Goal: Task Accomplishment & Management: Complete application form

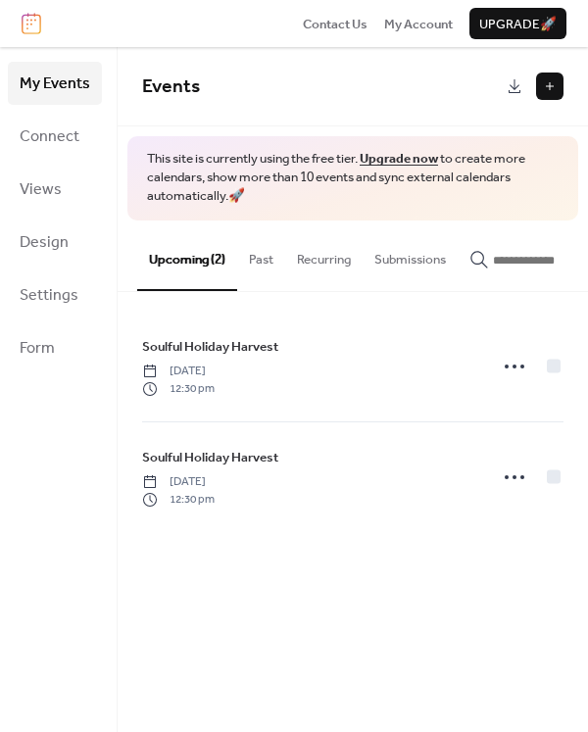
click at [543, 80] on button at bounding box center [549, 85] width 27 height 27
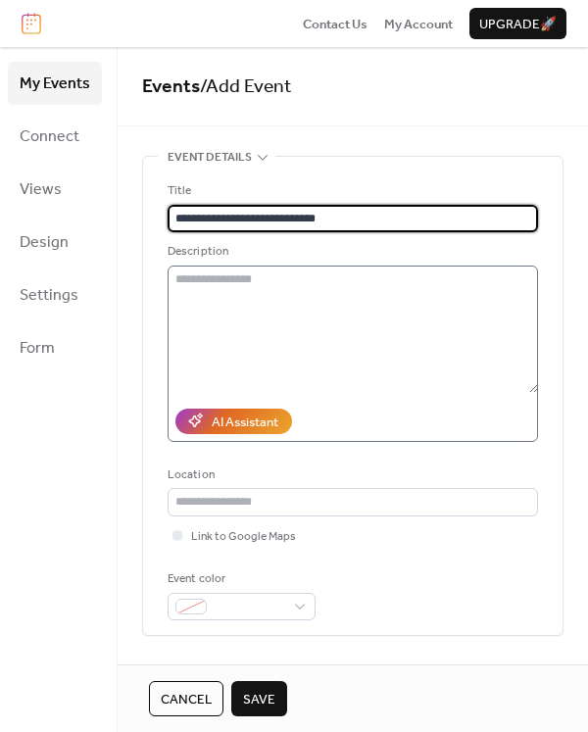
type input "**********"
click at [324, 286] on textarea at bounding box center [353, 328] width 370 height 127
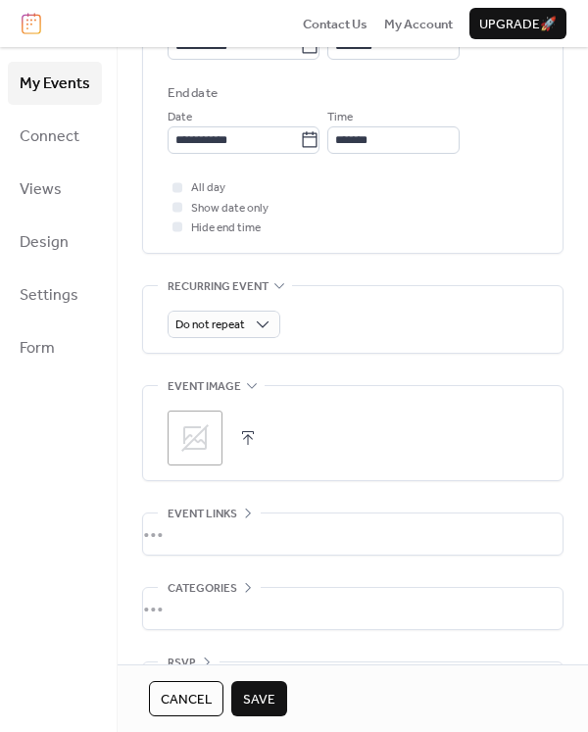
scroll to position [715, 0]
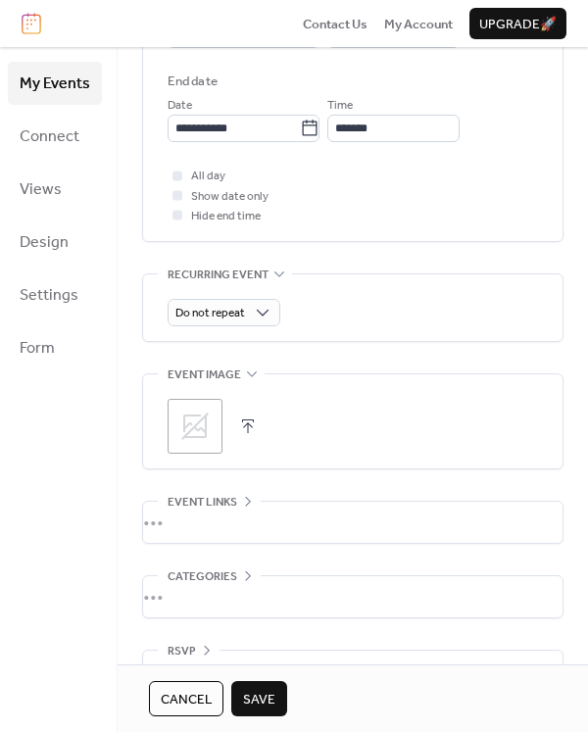
click at [196, 426] on icon at bounding box center [194, 425] width 31 height 31
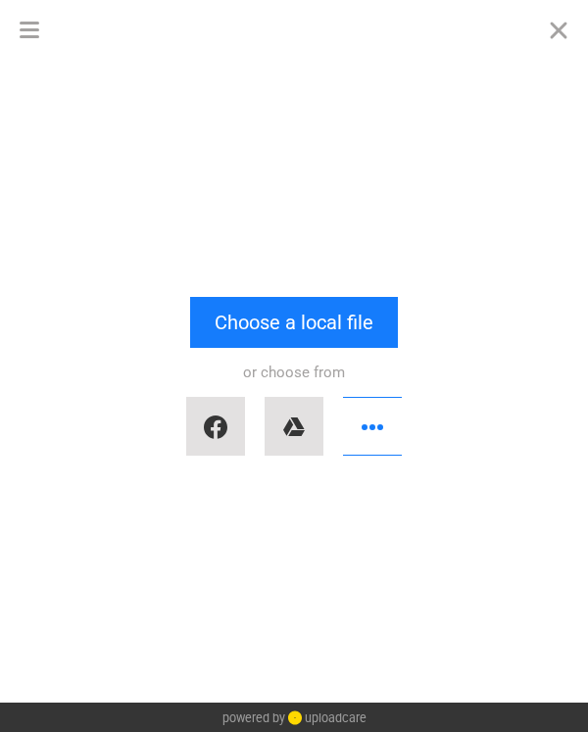
scroll to position [0, 0]
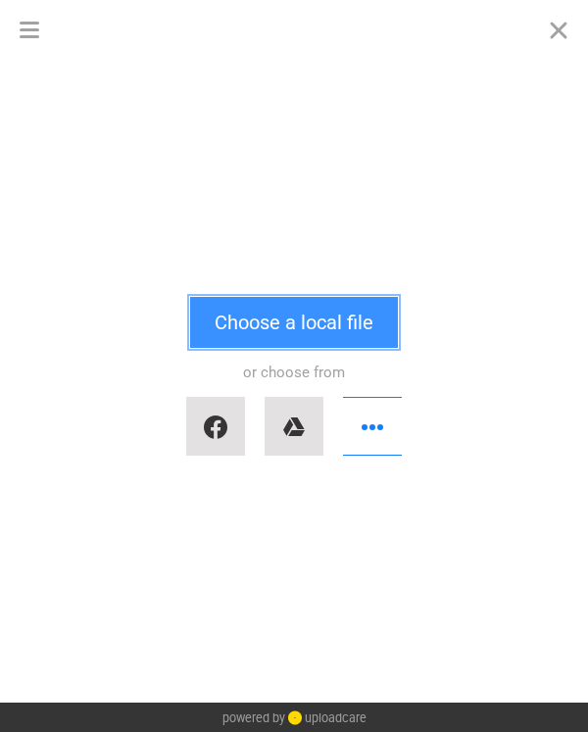
click at [237, 343] on button "Choose a local file" at bounding box center [294, 322] width 208 height 51
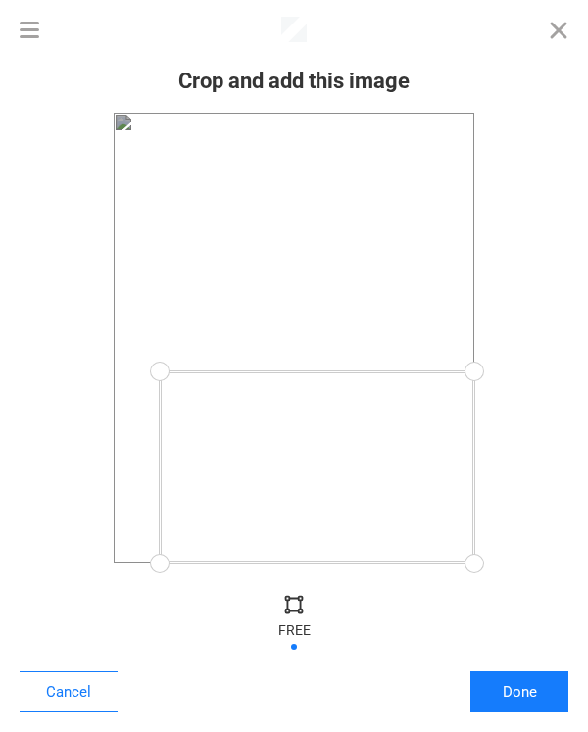
drag, startPoint x: 126, startPoint y: 118, endPoint x: 160, endPoint y: 371, distance: 255.9
click at [160, 371] on div at bounding box center [160, 372] width 44 height 44
drag, startPoint x: 476, startPoint y: 560, endPoint x: 406, endPoint y: 541, distance: 73.2
click at [406, 541] on div at bounding box center [406, 541] width 44 height 44
click at [273, 502] on div at bounding box center [288, 452] width 246 height 169
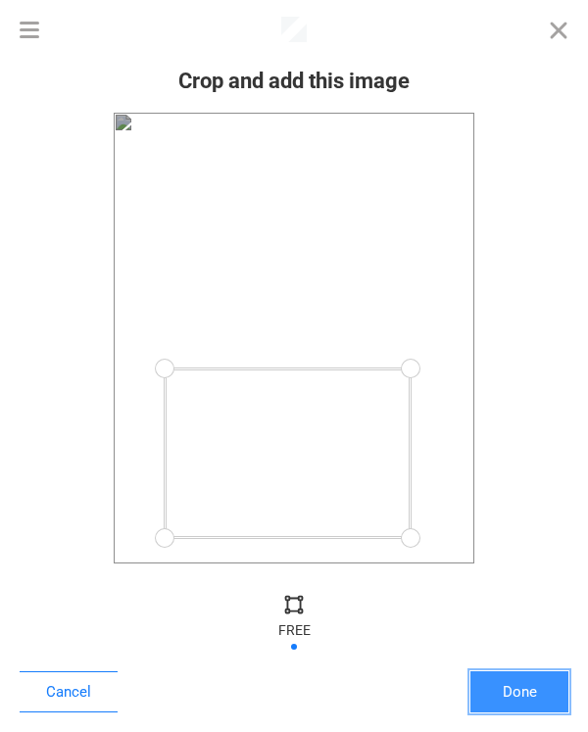
click at [497, 693] on button "Done" at bounding box center [519, 691] width 98 height 41
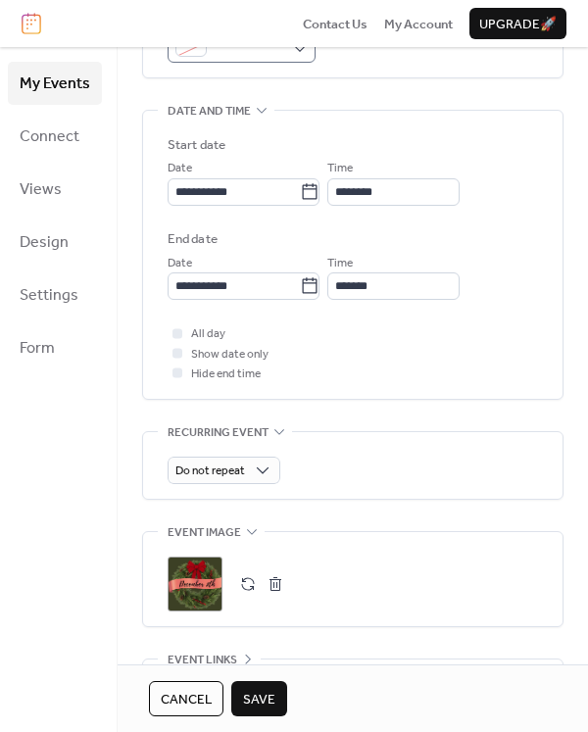
scroll to position [562, 0]
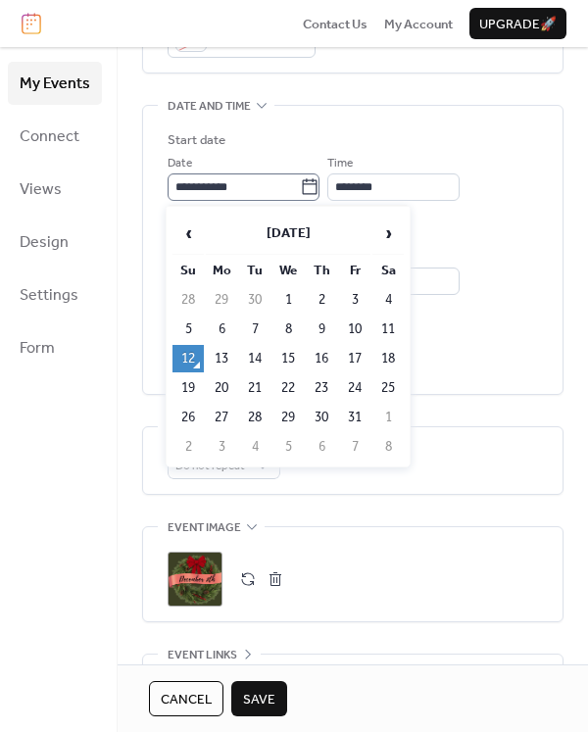
click at [312, 189] on icon at bounding box center [310, 187] width 20 height 20
click at [300, 189] on input "**********" at bounding box center [234, 186] width 132 height 27
click at [383, 228] on span "›" at bounding box center [387, 233] width 29 height 39
click at [381, 230] on span "›" at bounding box center [387, 233] width 29 height 39
click at [382, 302] on td "6" at bounding box center [387, 299] width 31 height 27
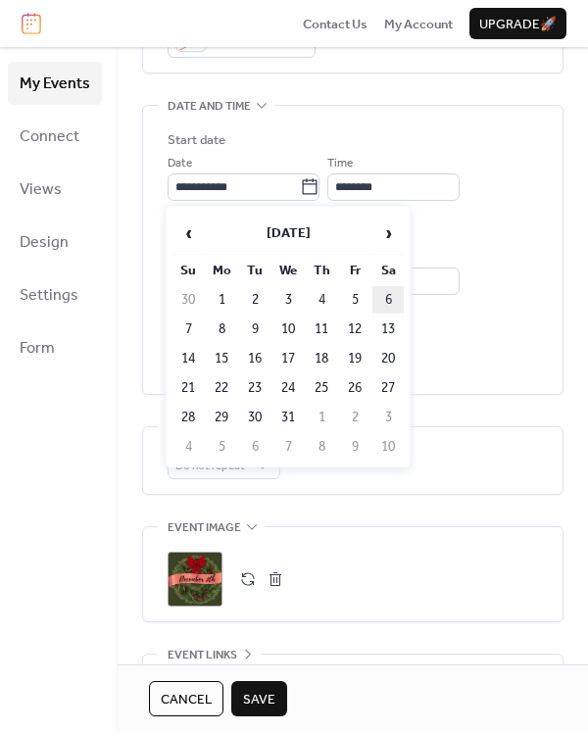
type input "**********"
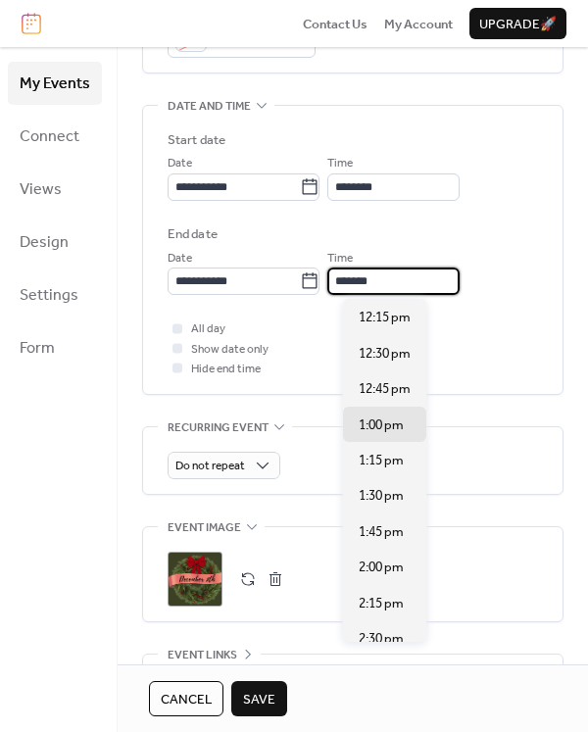
click at [396, 280] on input "*******" at bounding box center [393, 280] width 132 height 27
click at [410, 197] on input "********" at bounding box center [393, 186] width 132 height 27
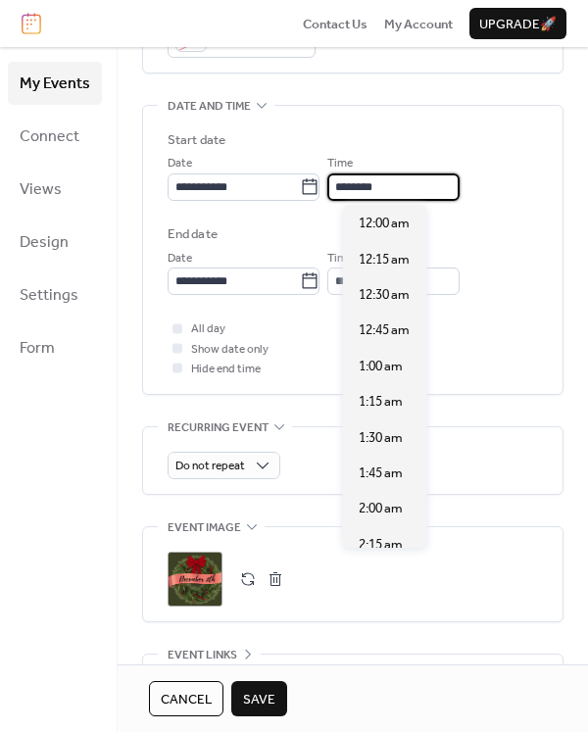
scroll to position [1711, 0]
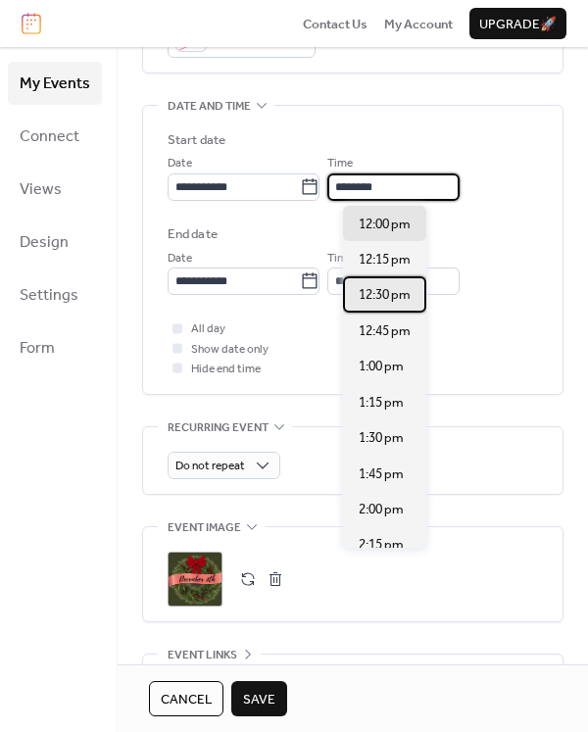
click at [402, 305] on div "12:30 pm" at bounding box center [384, 293] width 83 height 35
type input "********"
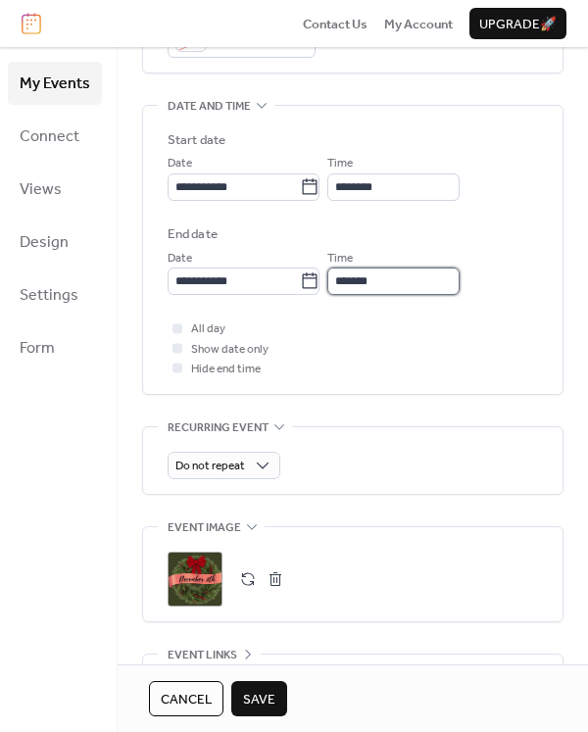
click at [404, 291] on input "*******" at bounding box center [393, 280] width 132 height 27
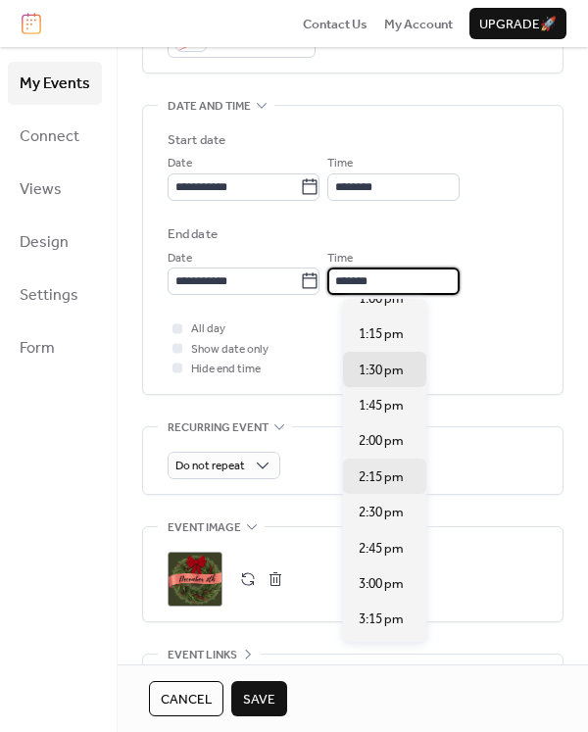
scroll to position [70, 0]
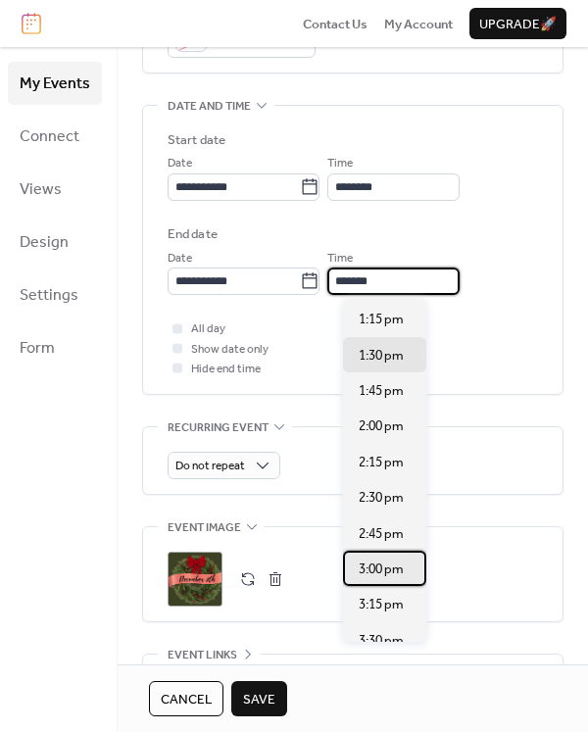
click at [389, 574] on span "3:00 pm" at bounding box center [381, 569] width 45 height 20
type input "*******"
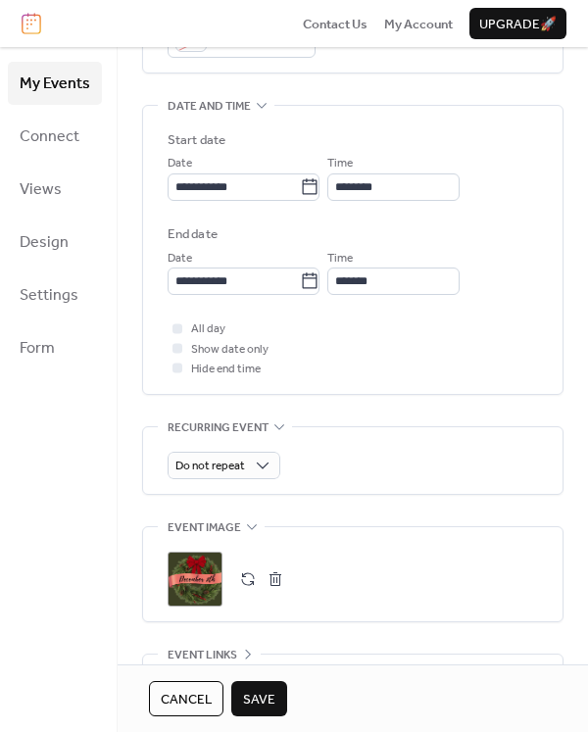
click at [269, 696] on span "Save" at bounding box center [259, 700] width 32 height 20
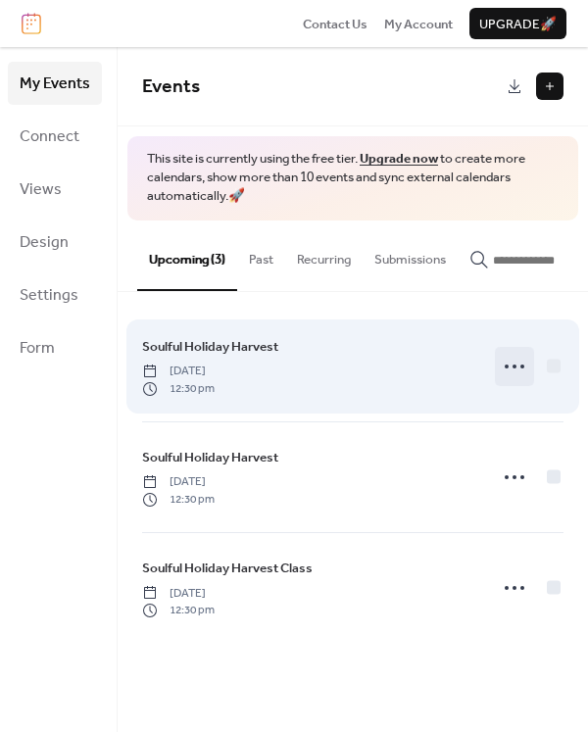
click at [508, 370] on icon at bounding box center [514, 366] width 31 height 31
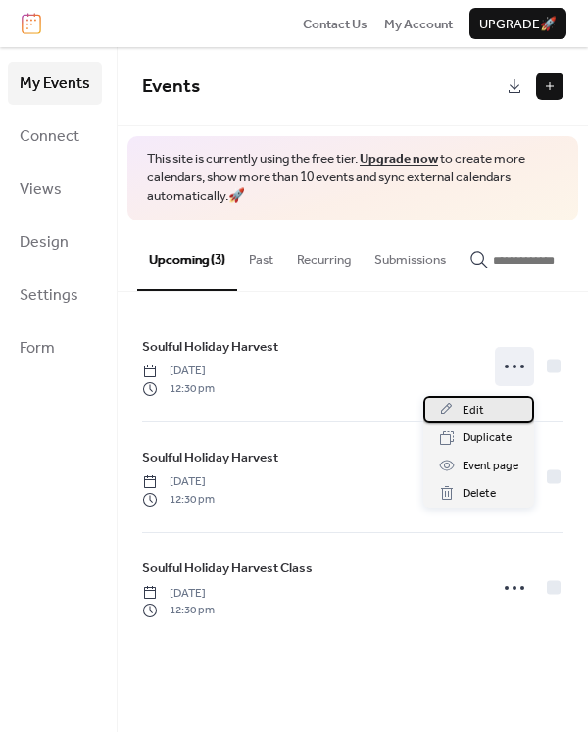
click at [476, 407] on span "Edit" at bounding box center [473, 411] width 22 height 20
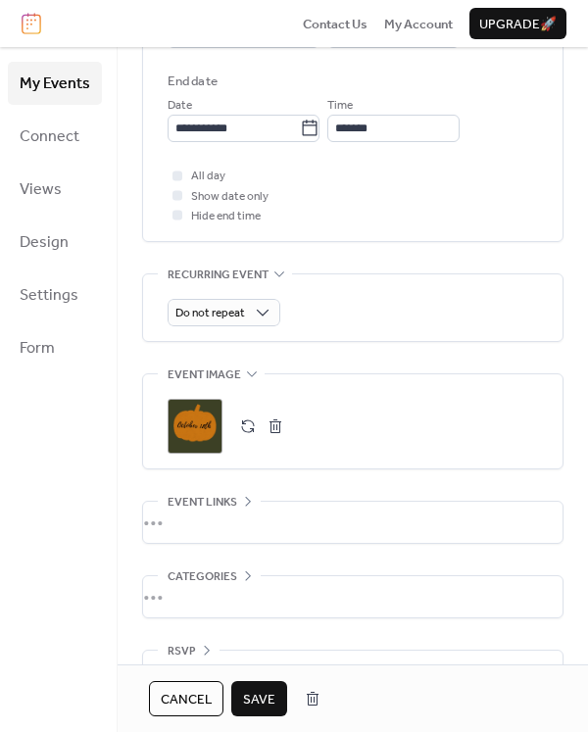
scroll to position [725, 0]
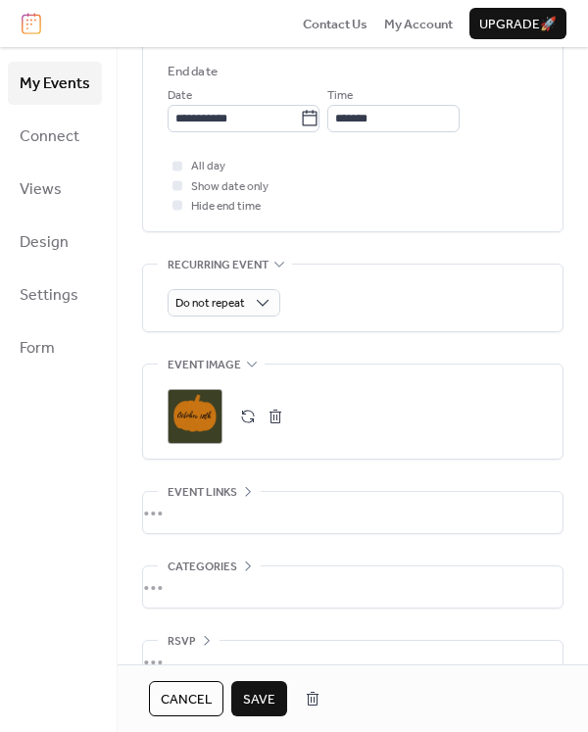
type input "**********"
click at [195, 423] on div ";" at bounding box center [195, 416] width 55 height 55
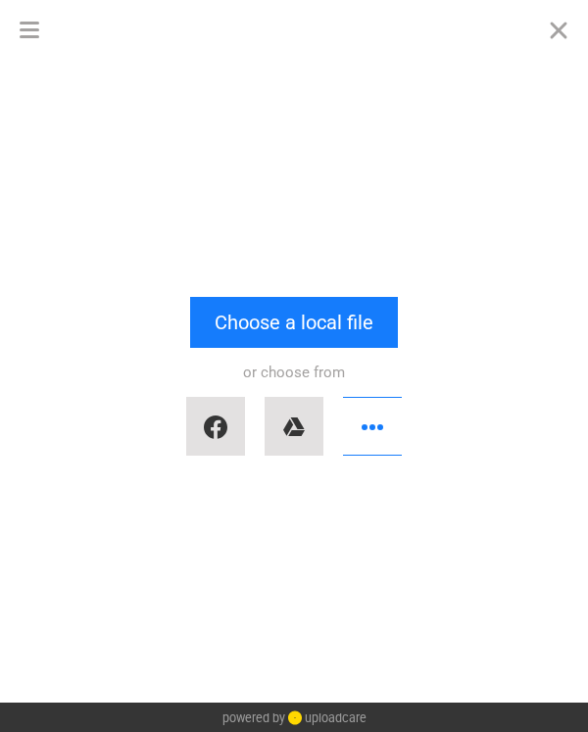
scroll to position [0, 0]
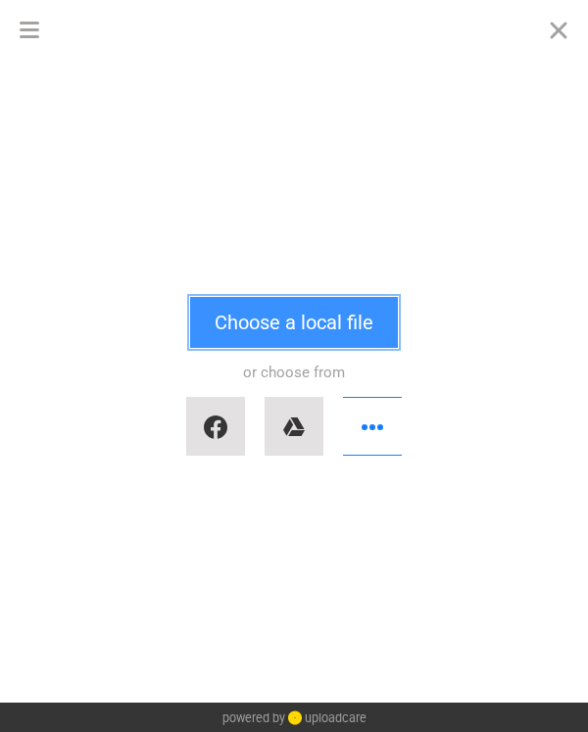
click at [289, 344] on button "Choose a local file" at bounding box center [294, 322] width 208 height 51
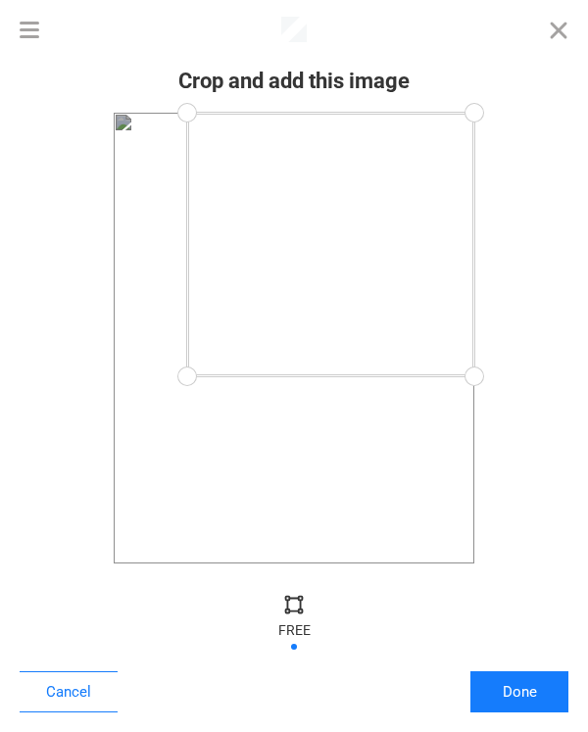
drag, startPoint x: 110, startPoint y: 562, endPoint x: 187, endPoint y: 376, distance: 201.6
click at [187, 376] on div at bounding box center [188, 377] width 44 height 44
drag, startPoint x: 188, startPoint y: 120, endPoint x: 298, endPoint y: 104, distance: 110.8
click at [298, 104] on div at bounding box center [299, 113] width 44 height 44
drag, startPoint x: 475, startPoint y: 120, endPoint x: 459, endPoint y: 224, distance: 106.0
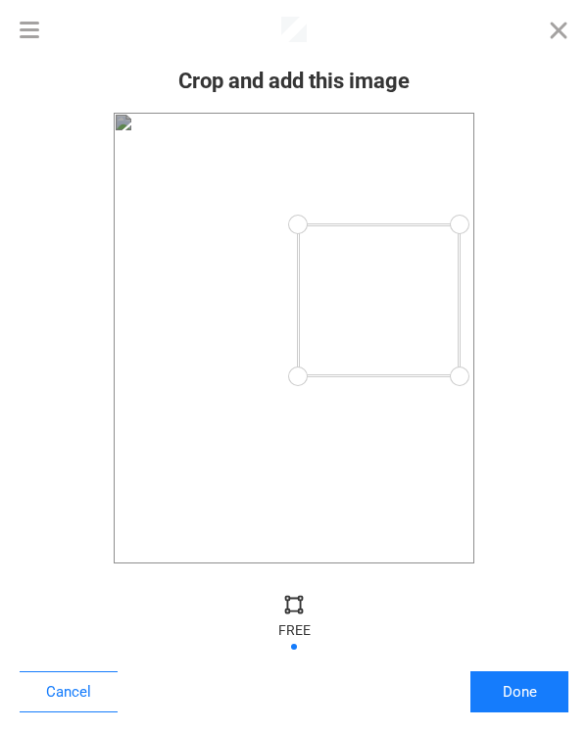
click at [459, 224] on div at bounding box center [460, 225] width 44 height 44
click at [532, 699] on button "Done" at bounding box center [519, 691] width 98 height 41
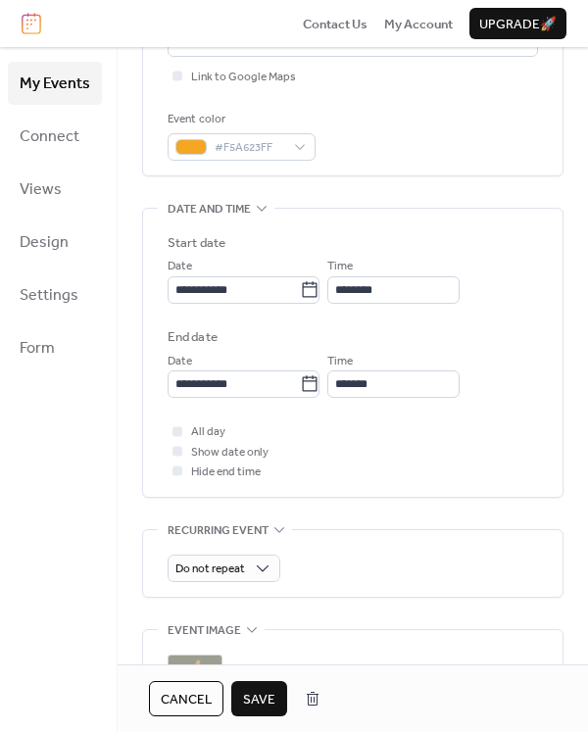
scroll to position [763, 0]
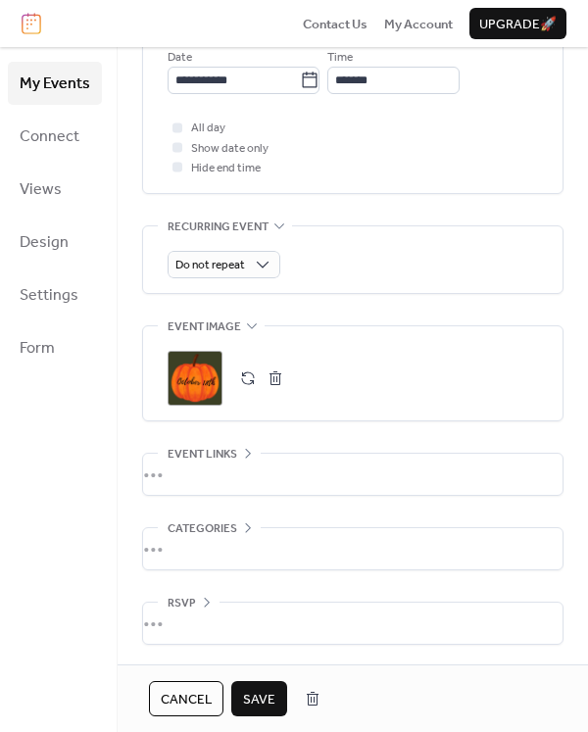
click at [256, 692] on span "Save" at bounding box center [259, 700] width 32 height 20
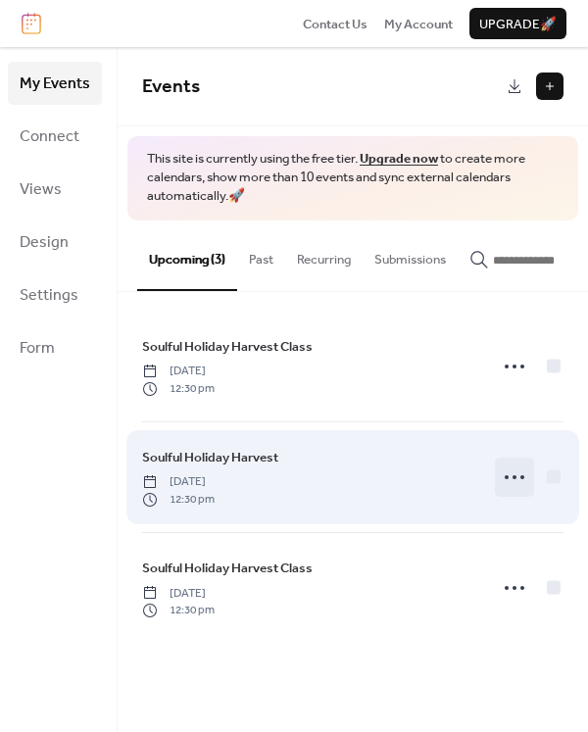
click at [508, 475] on icon at bounding box center [514, 476] width 31 height 31
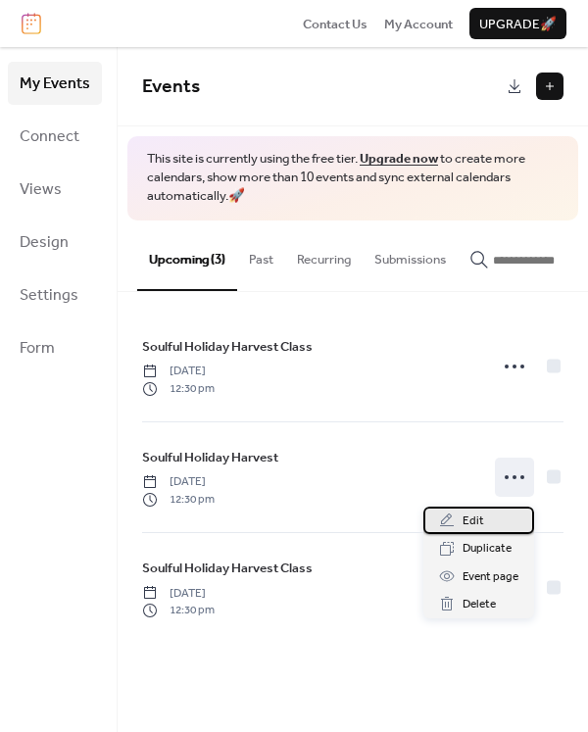
click at [488, 529] on div "Edit" at bounding box center [478, 519] width 111 height 27
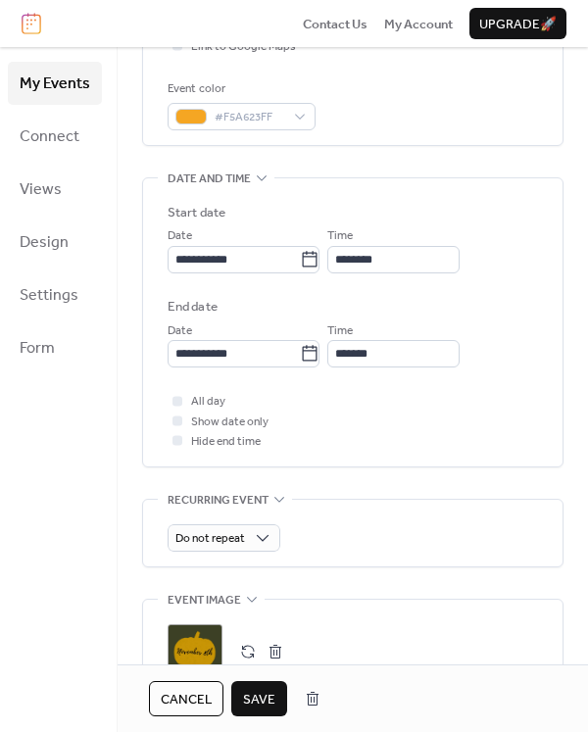
scroll to position [651, 0]
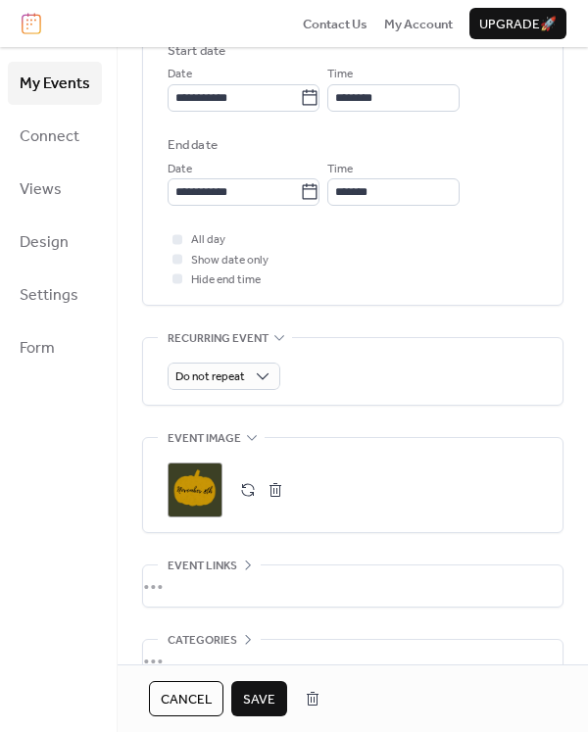
type input "**********"
click at [194, 495] on div ";" at bounding box center [195, 489] width 55 height 55
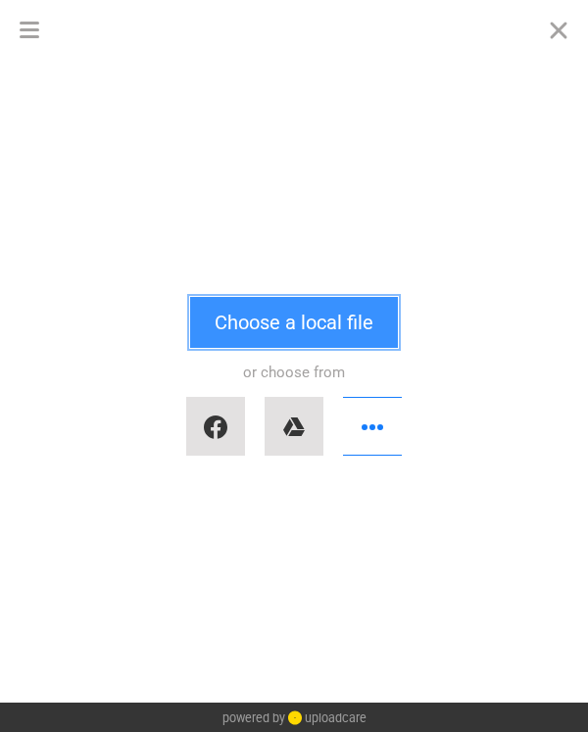
click at [285, 344] on button "Choose a local file" at bounding box center [294, 322] width 208 height 51
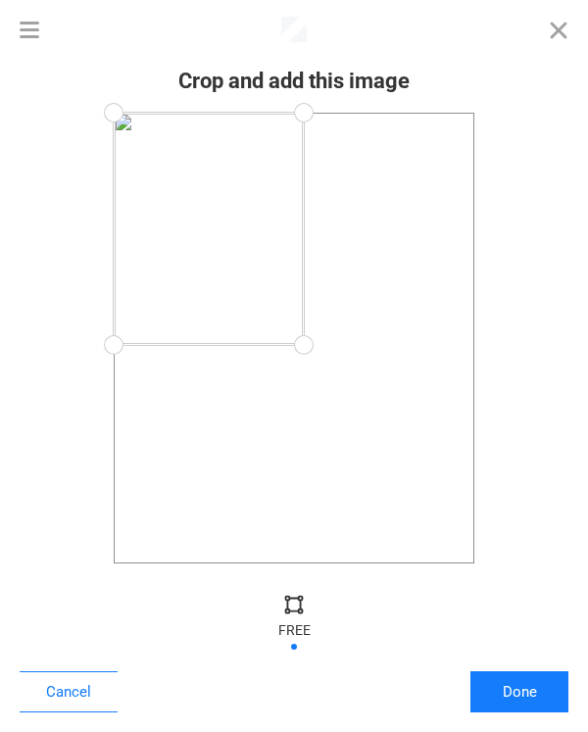
drag, startPoint x: 471, startPoint y: 565, endPoint x: 304, endPoint y: 345, distance: 276.8
click at [304, 345] on div at bounding box center [304, 345] width 44 height 44
drag, startPoint x: 120, startPoint y: 124, endPoint x: 124, endPoint y: 176, distance: 52.1
click at [124, 176] on div at bounding box center [125, 177] width 44 height 44
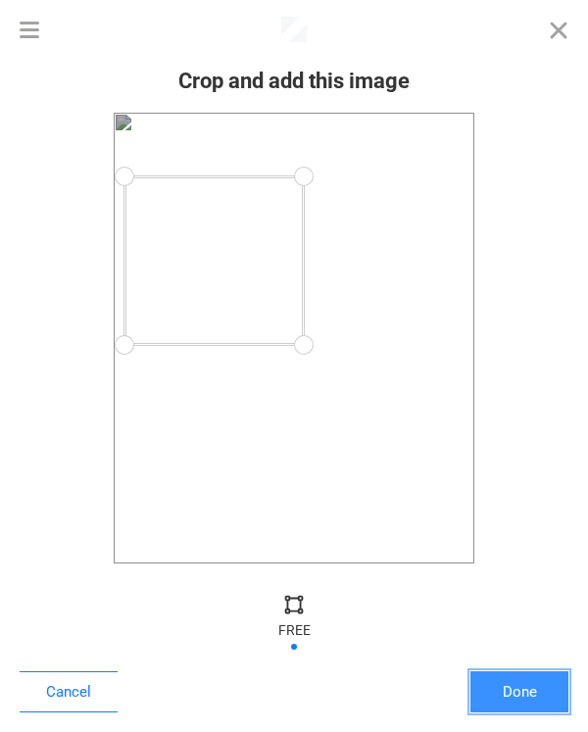
click at [514, 696] on button "Done" at bounding box center [519, 691] width 98 height 41
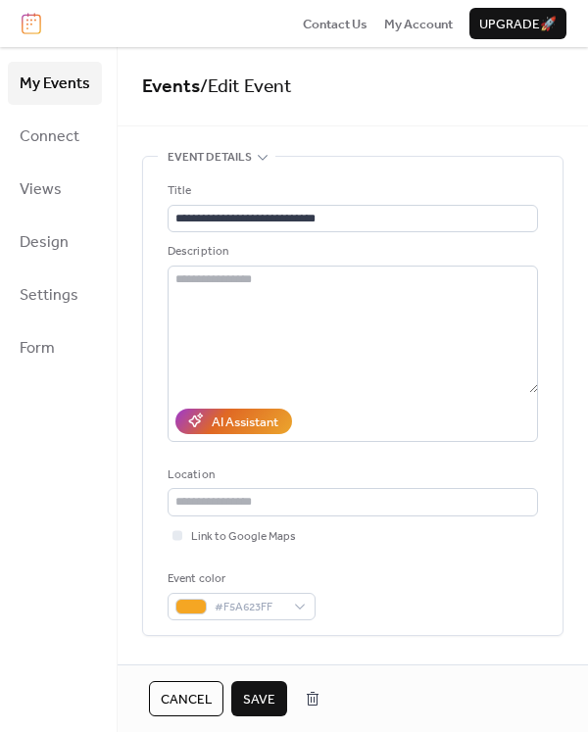
click at [269, 698] on span "Save" at bounding box center [259, 700] width 32 height 20
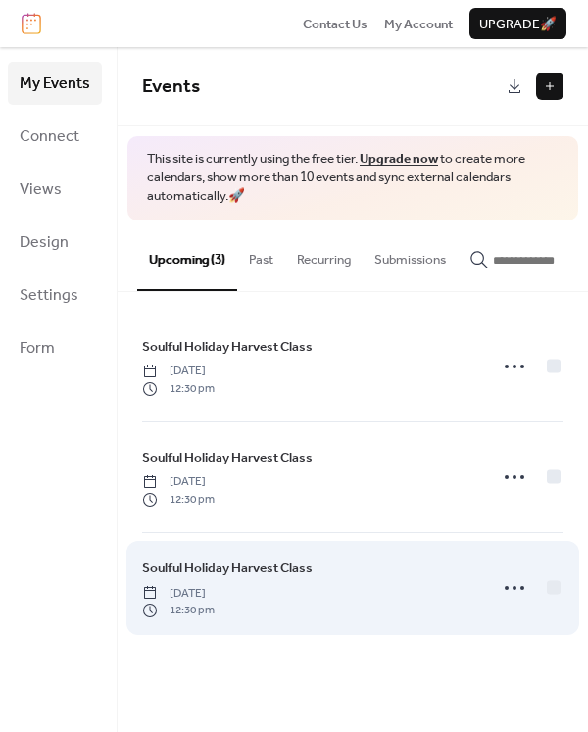
click at [240, 586] on div "Soulful Holiday Harvest Class [DATE] 12:30 pm" at bounding box center [308, 587] width 333 height 61
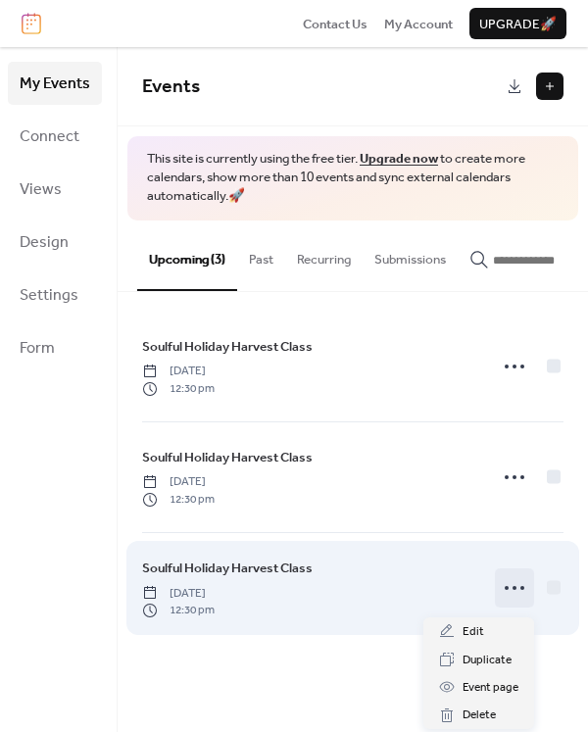
click at [511, 589] on icon at bounding box center [514, 587] width 31 height 31
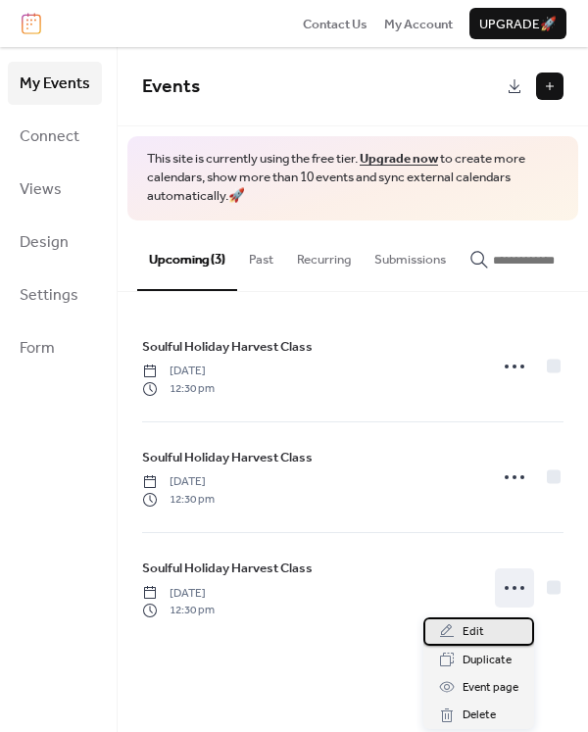
click at [484, 628] on div "Edit" at bounding box center [478, 630] width 111 height 27
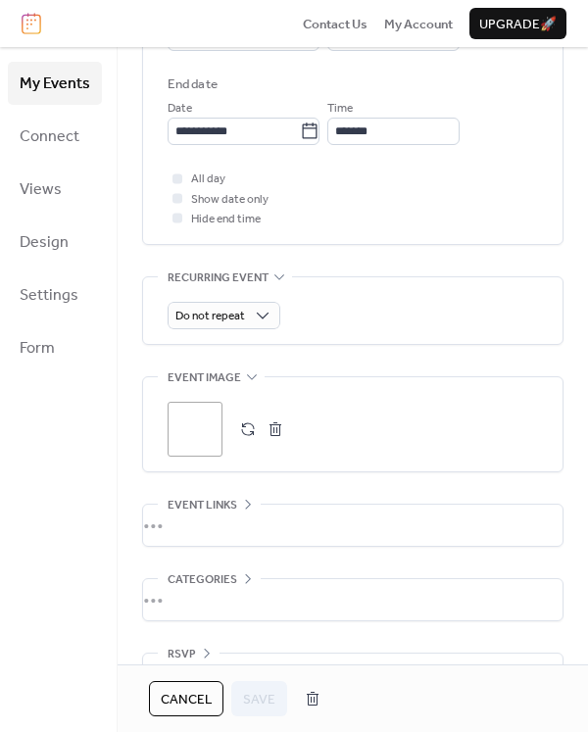
scroll to position [761, 0]
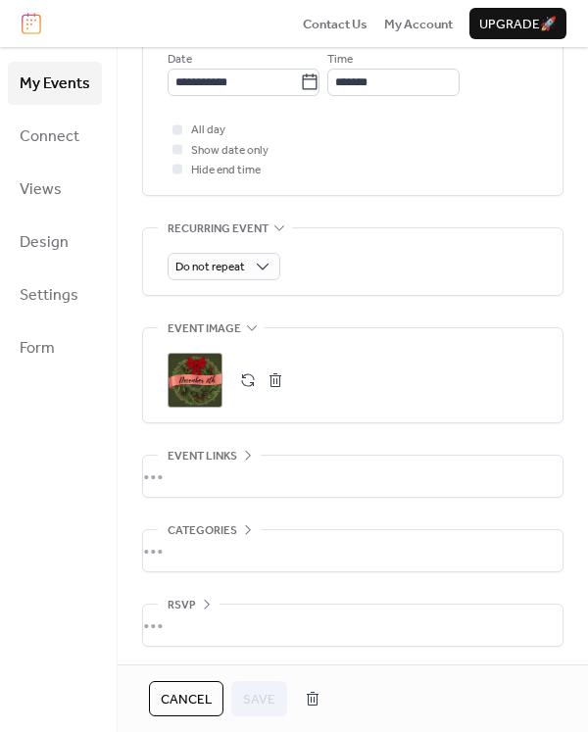
click at [198, 373] on div ";" at bounding box center [195, 380] width 55 height 55
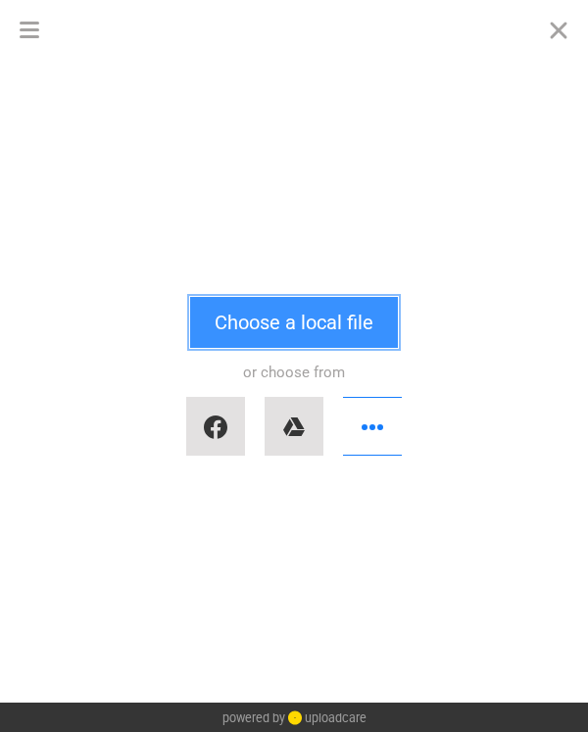
click at [330, 315] on button "Choose a local file" at bounding box center [294, 322] width 208 height 51
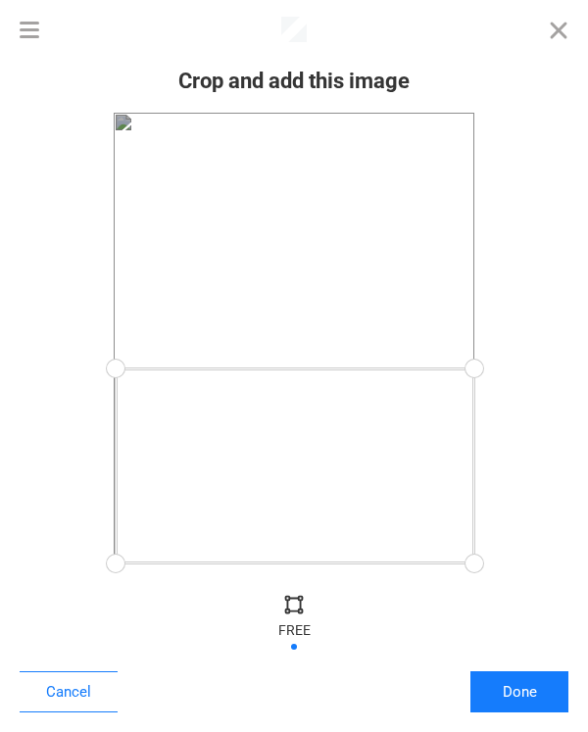
drag, startPoint x: 119, startPoint y: 120, endPoint x: 115, endPoint y: 367, distance: 246.9
click at [115, 367] on div at bounding box center [116, 369] width 44 height 44
drag, startPoint x: 120, startPoint y: 556, endPoint x: 193, endPoint y: 543, distance: 73.8
click at [193, 543] on div at bounding box center [193, 543] width 44 height 44
drag, startPoint x: 481, startPoint y: 548, endPoint x: 393, endPoint y: 540, distance: 88.5
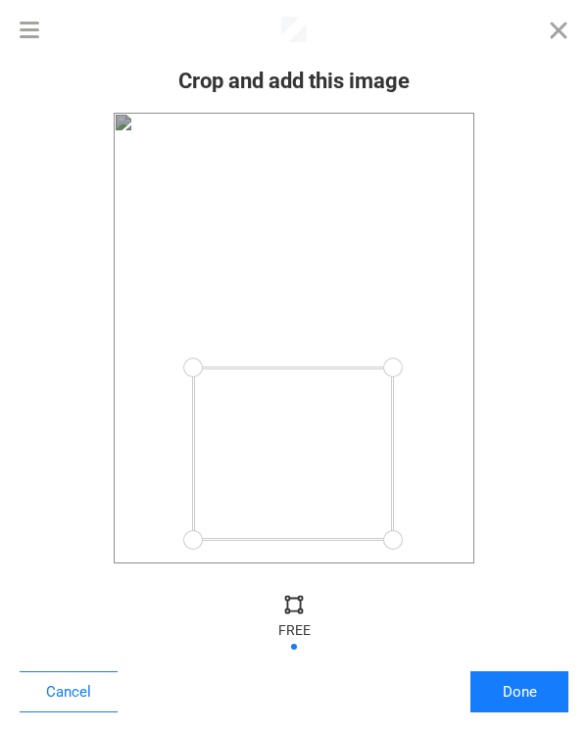
click at [393, 540] on div at bounding box center [393, 540] width 44 height 44
click at [514, 685] on button "Done" at bounding box center [519, 691] width 98 height 41
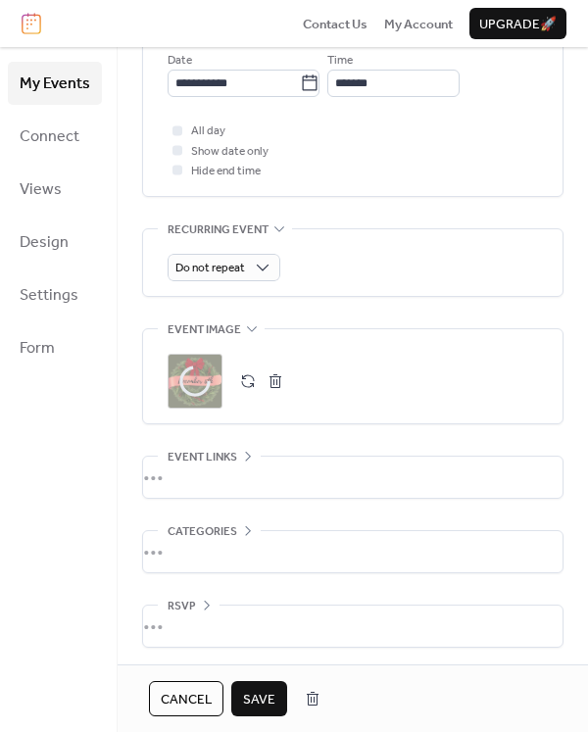
scroll to position [763, 0]
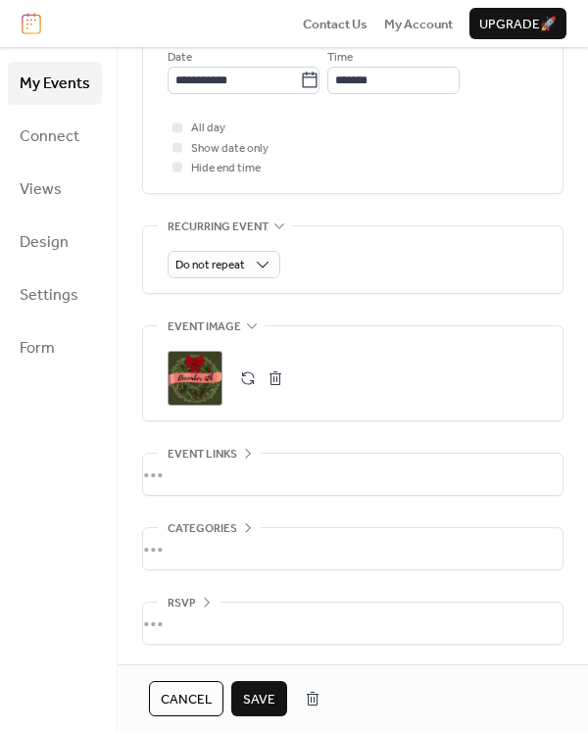
click at [254, 691] on span "Save" at bounding box center [259, 700] width 32 height 20
